Goal: Task Accomplishment & Management: Manage account settings

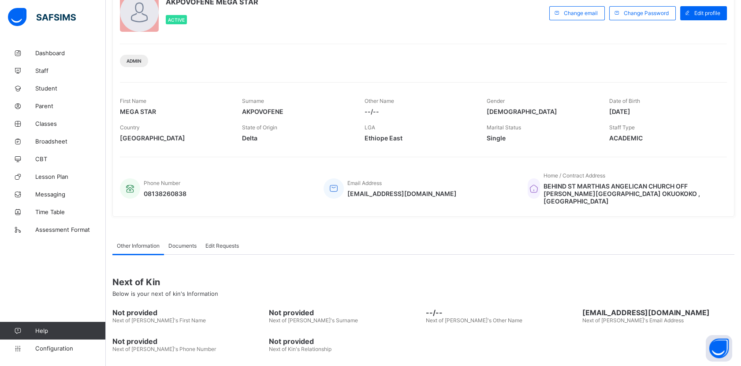
scroll to position [92, 0]
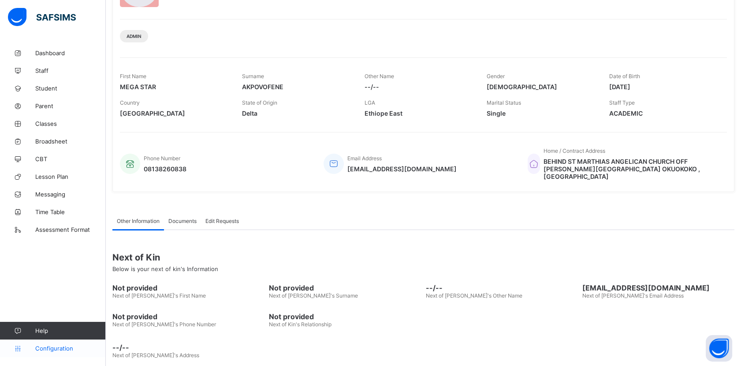
click at [59, 349] on span "Configuration" at bounding box center [70, 347] width 70 height 7
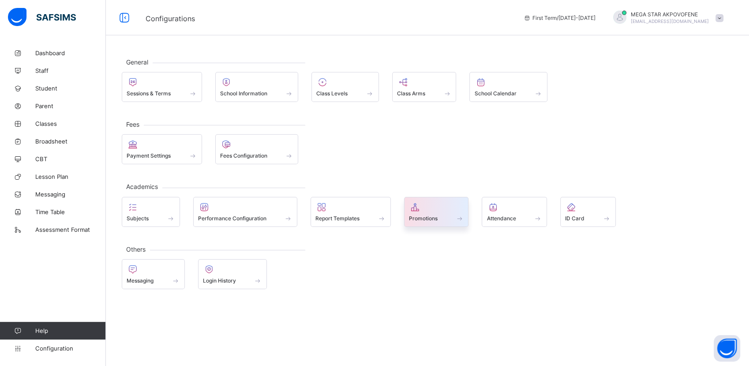
click at [434, 219] on span "Promotions" at bounding box center [423, 218] width 29 height 7
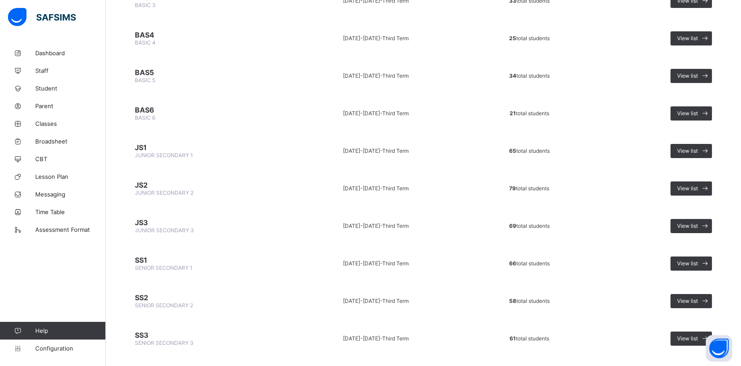
scroll to position [429, 0]
click at [64, 350] on span "Configuration" at bounding box center [70, 347] width 70 height 7
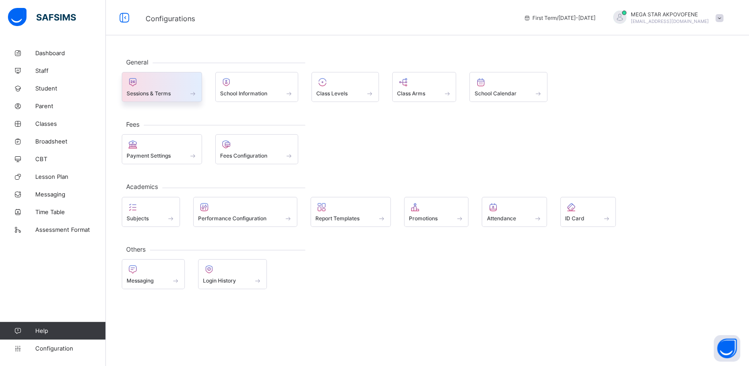
click at [168, 95] on span "Sessions & Terms" at bounding box center [149, 93] width 44 height 7
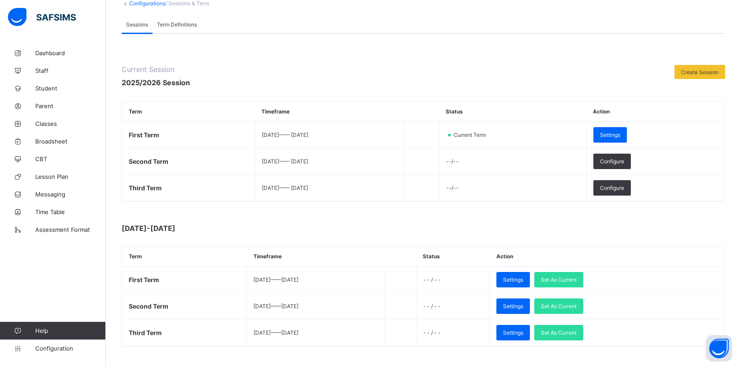
scroll to position [56, 0]
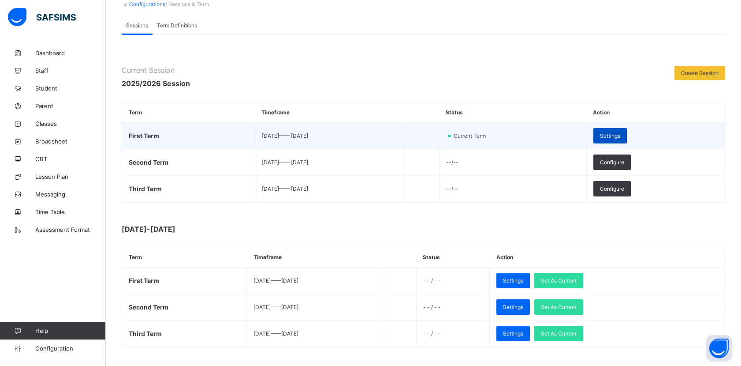
click at [627, 138] on div "Settings" at bounding box center [611, 135] width 34 height 15
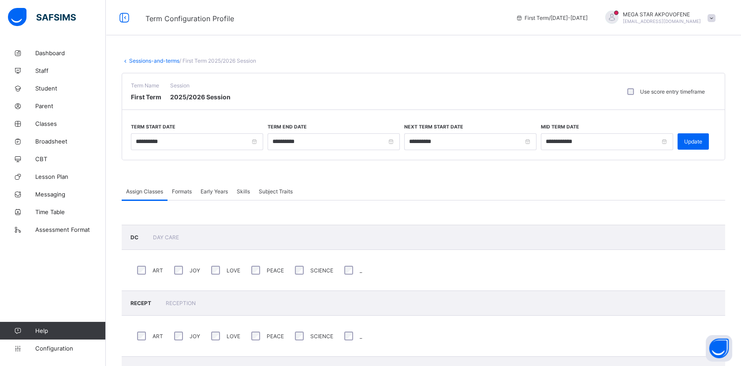
drag, startPoint x: 698, startPoint y: 146, endPoint x: 692, endPoint y: 153, distance: 10.1
click at [697, 146] on div "Update" at bounding box center [693, 141] width 31 height 16
click at [150, 59] on link "Sessions-and-terms" at bounding box center [154, 60] width 50 height 7
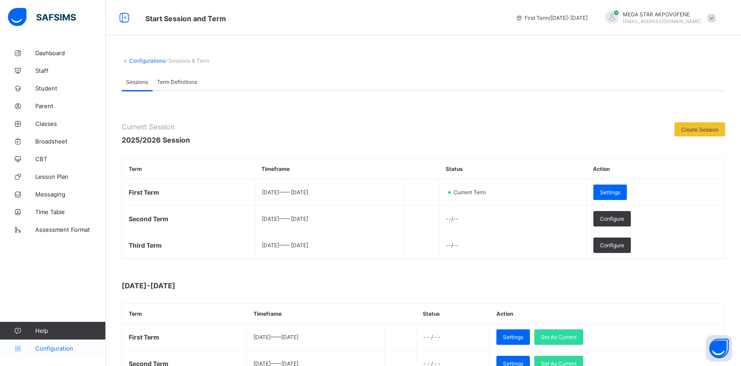
drag, startPoint x: 60, startPoint y: 348, endPoint x: 60, endPoint y: 343, distance: 4.9
click at [59, 347] on span "Configuration" at bounding box center [70, 347] width 70 height 7
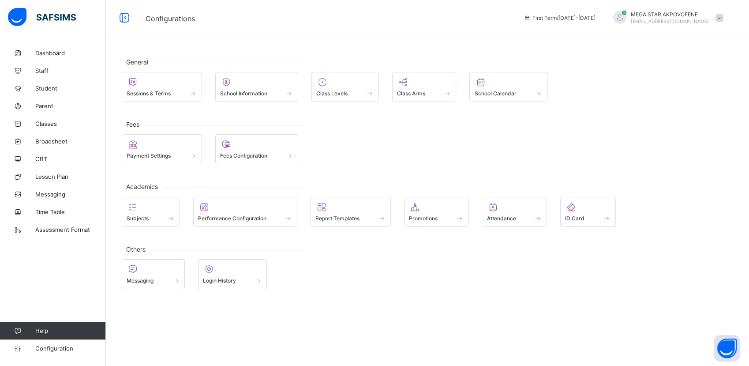
click at [437, 224] on div "Promotions" at bounding box center [436, 212] width 65 height 30
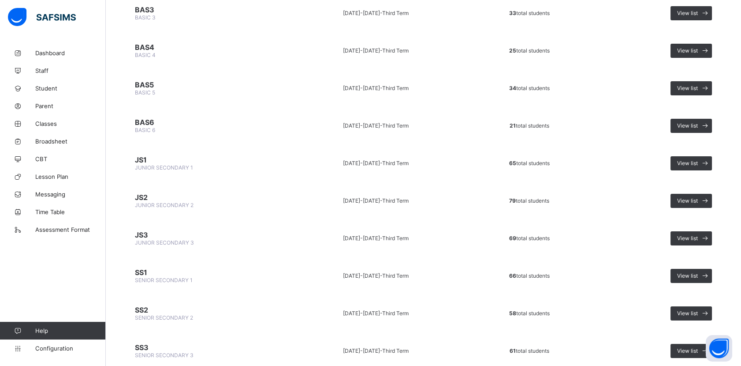
scroll to position [429, 0]
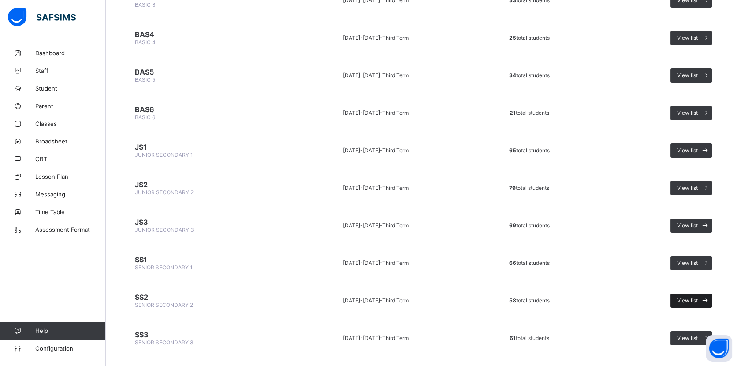
click at [691, 297] on span "View list" at bounding box center [687, 300] width 21 height 7
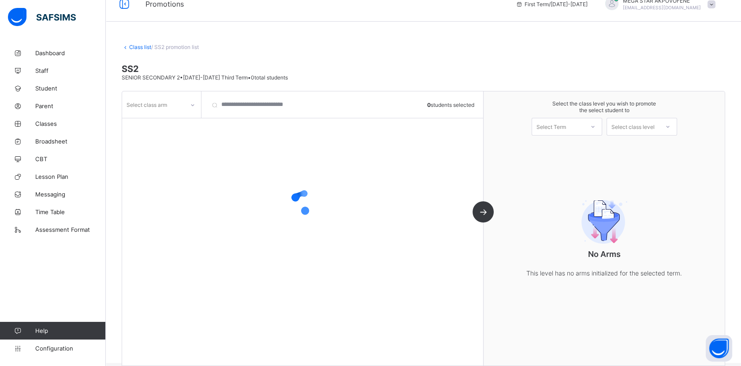
scroll to position [24, 0]
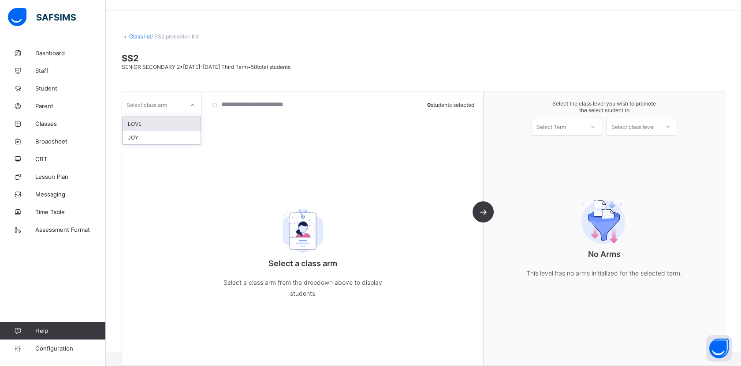
click at [193, 108] on div at bounding box center [192, 105] width 15 height 14
click at [163, 122] on div "LOVE" at bounding box center [162, 124] width 78 height 14
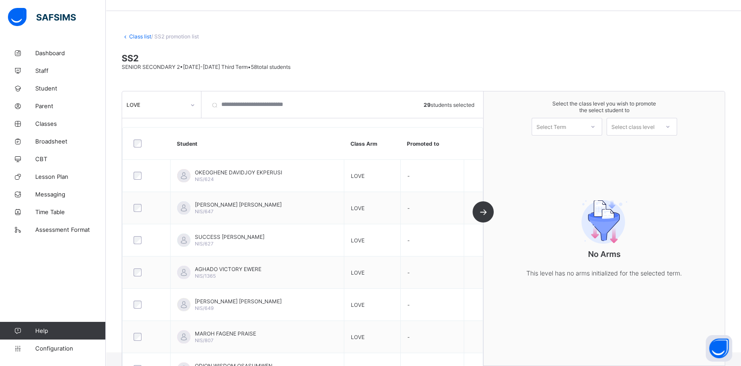
click at [561, 125] on div "Select Term" at bounding box center [552, 127] width 30 height 18
click at [571, 146] on div "First Term [DATE]-[DATE]" at bounding box center [567, 149] width 70 height 20
click at [643, 131] on div "Select class level" at bounding box center [633, 127] width 43 height 18
click at [644, 146] on div "SENIOR SECONDARY 3" at bounding box center [642, 146] width 70 height 14
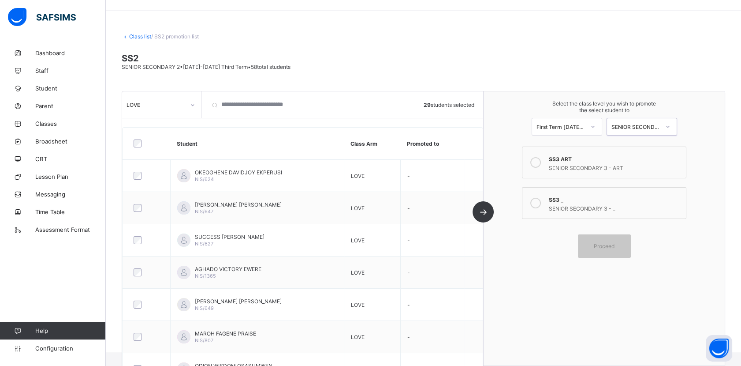
click at [537, 161] on icon at bounding box center [536, 162] width 11 height 11
click at [612, 243] on span "Proceed" at bounding box center [604, 246] width 21 height 7
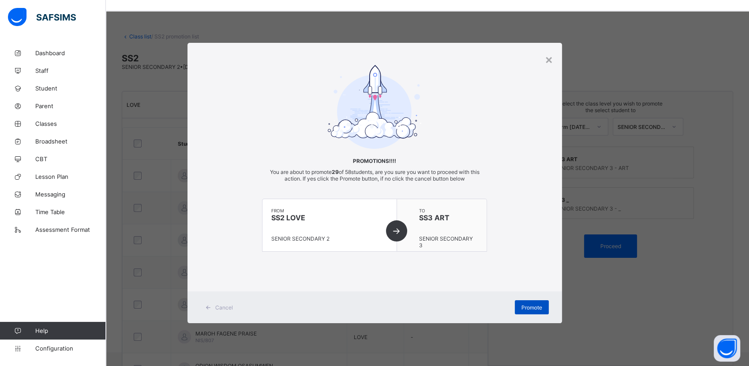
click at [536, 311] on div "Promote" at bounding box center [532, 307] width 34 height 14
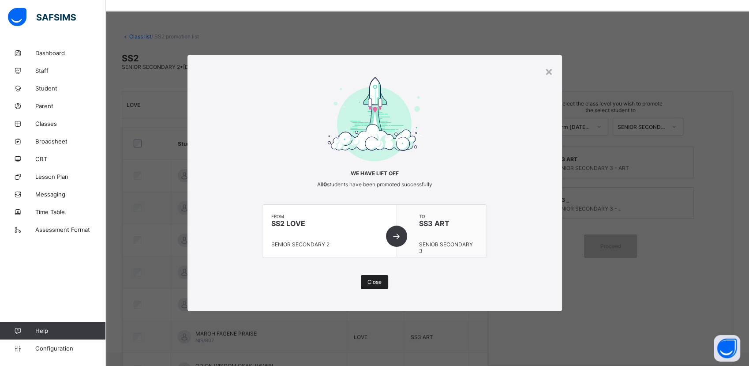
click at [378, 285] on div "Close" at bounding box center [374, 282] width 27 height 14
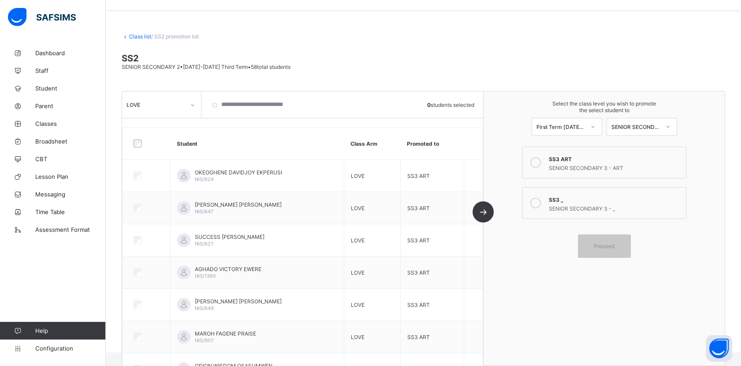
click at [193, 104] on icon at bounding box center [192, 105] width 5 height 9
click at [159, 136] on div "JOY" at bounding box center [162, 138] width 78 height 14
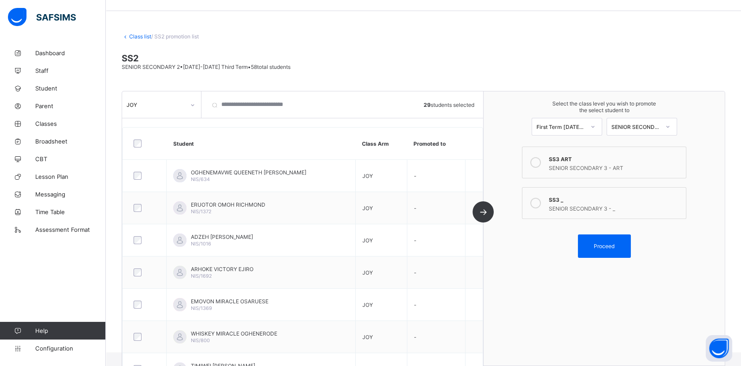
click at [538, 200] on icon at bounding box center [536, 203] width 11 height 11
click at [594, 247] on div "Proceed" at bounding box center [604, 245] width 53 height 23
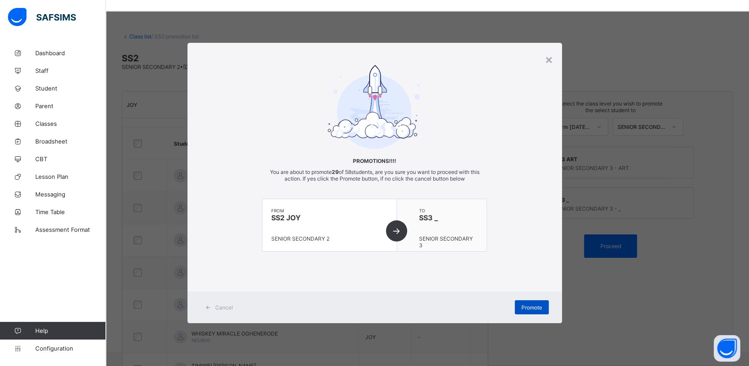
click at [526, 310] on div "Promote" at bounding box center [532, 307] width 34 height 14
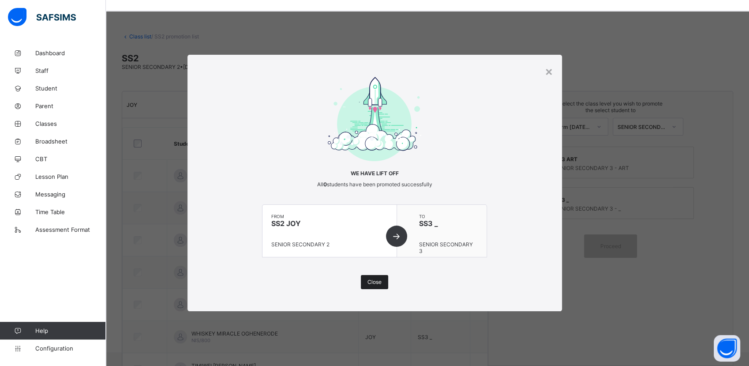
click at [378, 282] on span "Close" at bounding box center [374, 281] width 14 height 7
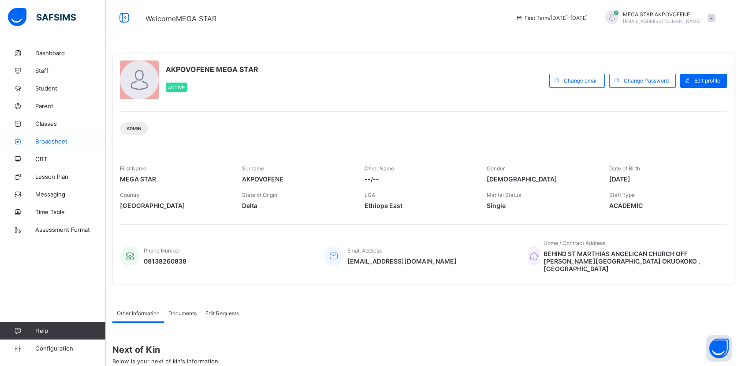
drag, startPoint x: 54, startPoint y: 133, endPoint x: 54, endPoint y: 138, distance: 4.9
click at [54, 134] on link "Broadsheet" at bounding box center [53, 141] width 106 height 18
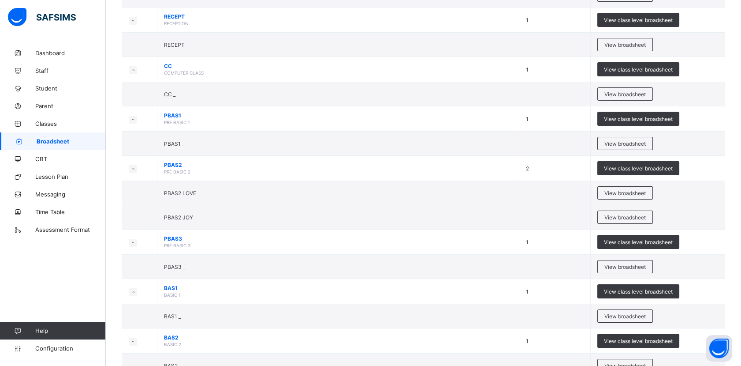
scroll to position [98, 0]
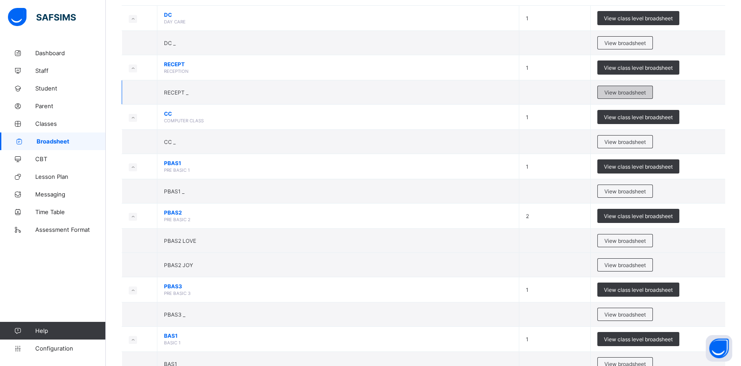
click at [631, 91] on span "View broadsheet" at bounding box center [625, 92] width 41 height 7
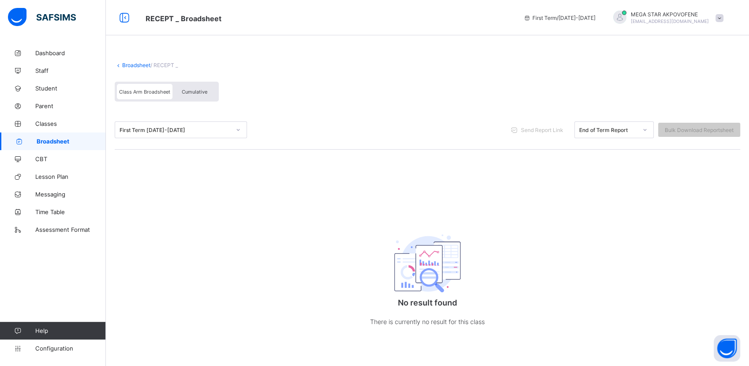
click at [131, 65] on link "Broadsheet" at bounding box center [136, 65] width 28 height 7
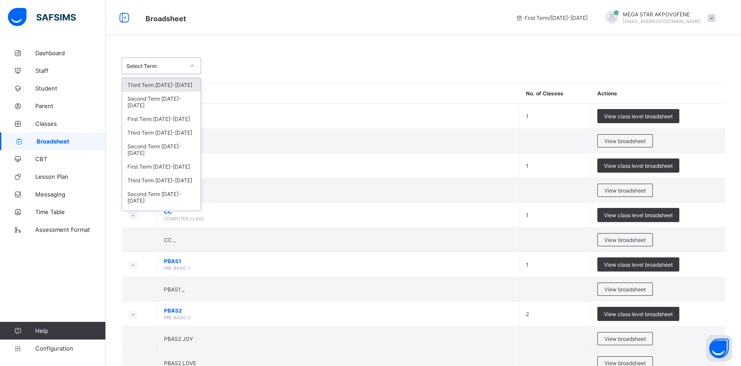
click at [179, 67] on div "Select Term" at bounding box center [156, 66] width 58 height 7
click at [156, 130] on div "Third Term 2024-2025" at bounding box center [161, 133] width 78 height 14
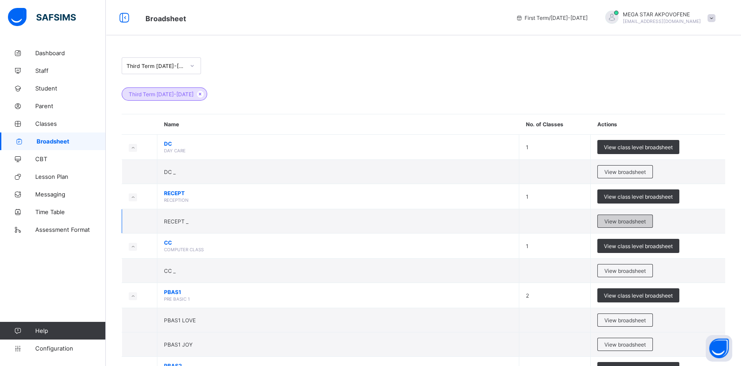
click at [620, 223] on span "View broadsheet" at bounding box center [625, 221] width 41 height 7
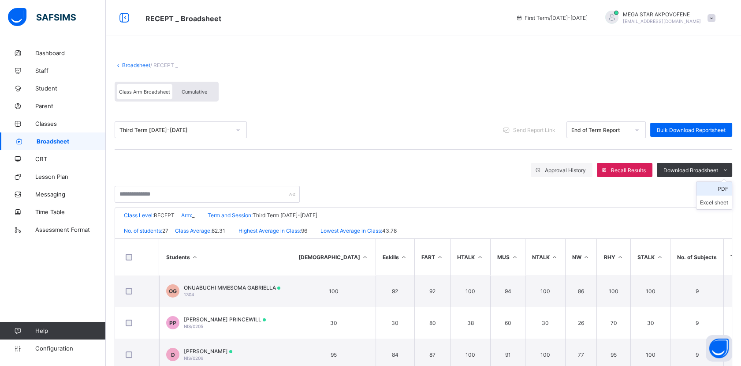
click at [718, 186] on li "PDF" at bounding box center [714, 189] width 35 height 14
click at [721, 189] on li "PDF" at bounding box center [714, 189] width 35 height 14
